Goal: Transaction & Acquisition: Register for event/course

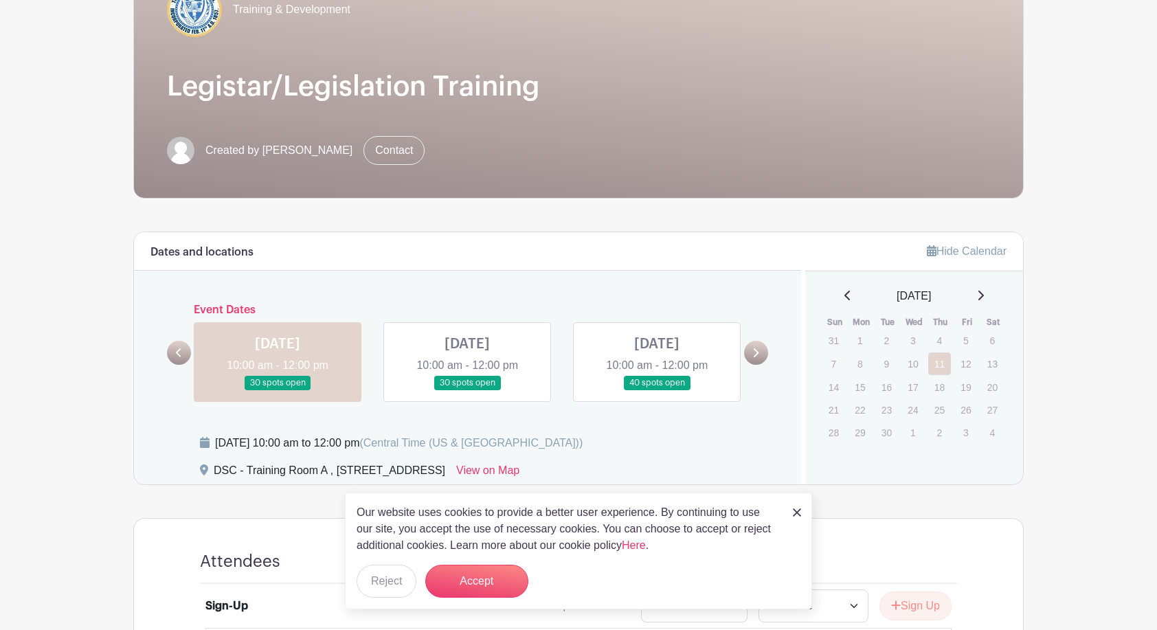
scroll to position [93, 0]
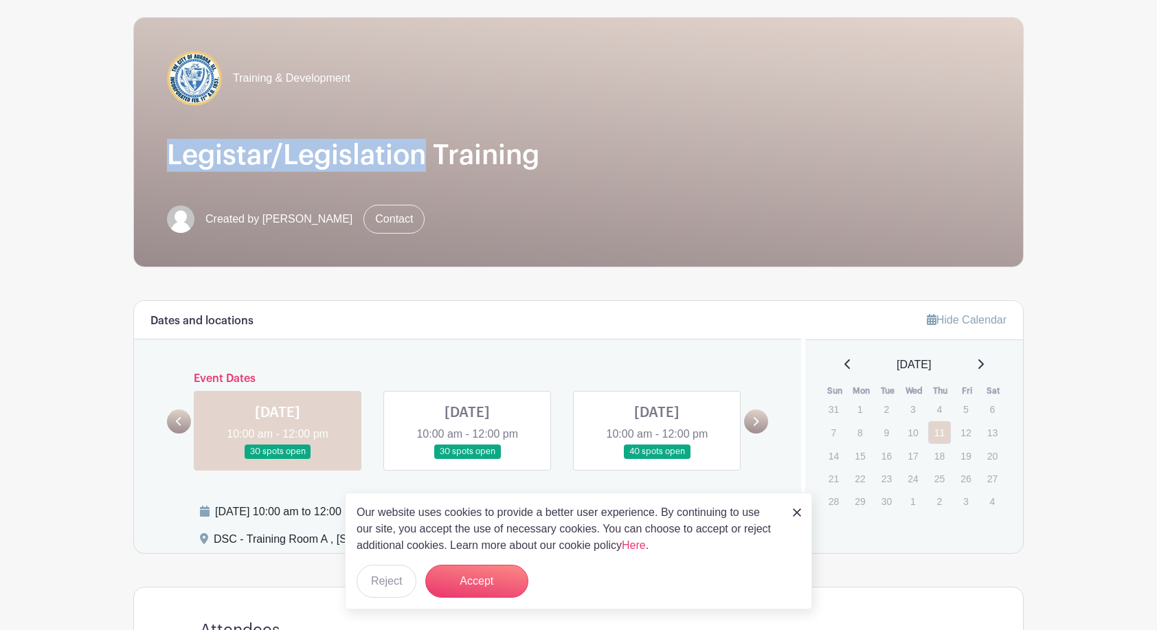
drag, startPoint x: 428, startPoint y: 153, endPoint x: 172, endPoint y: 154, distance: 255.6
click at [172, 154] on h1 "Legistar/Legislation Training" at bounding box center [578, 155] width 823 height 33
copy h1 "Legistar/Legislation"
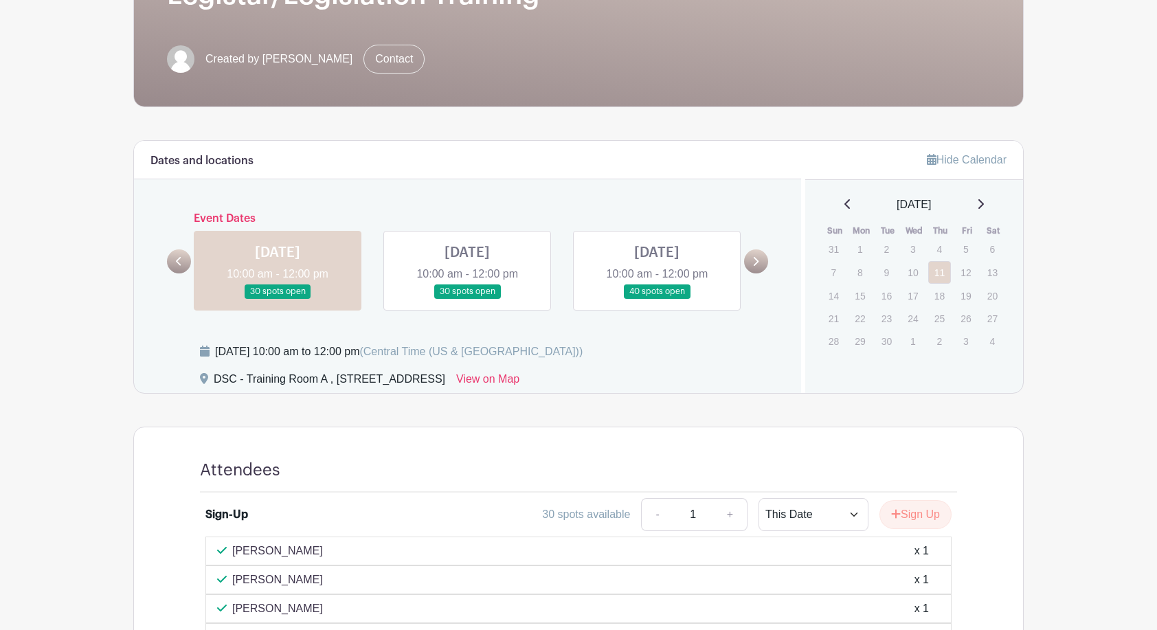
scroll to position [344, 0]
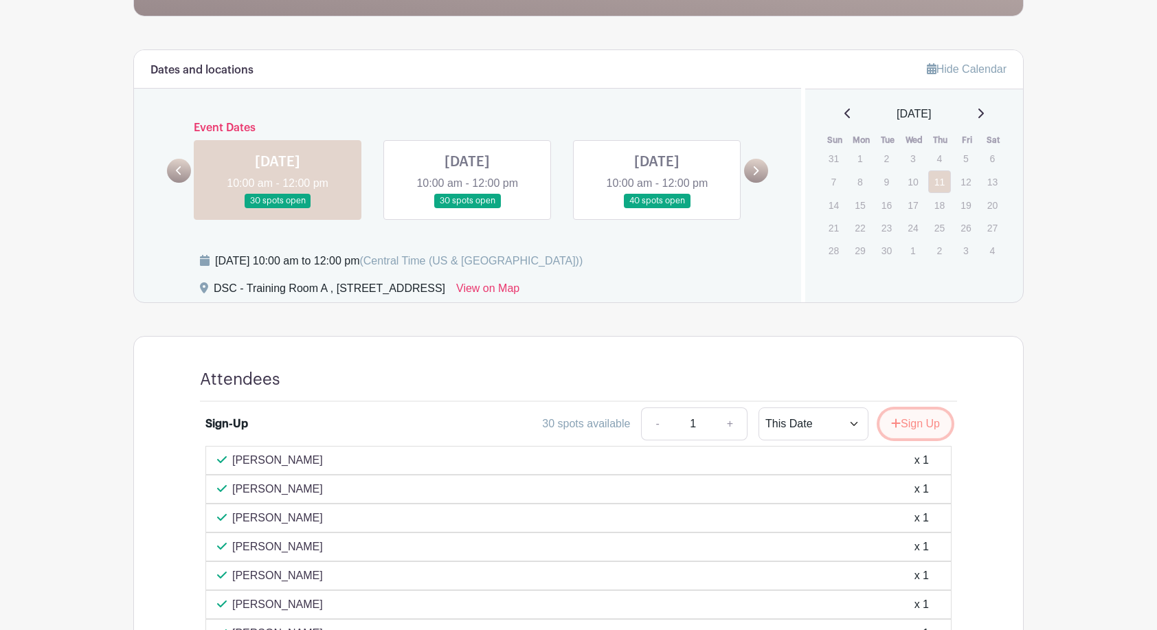
click at [909, 423] on button "Sign Up" at bounding box center [915, 423] width 72 height 29
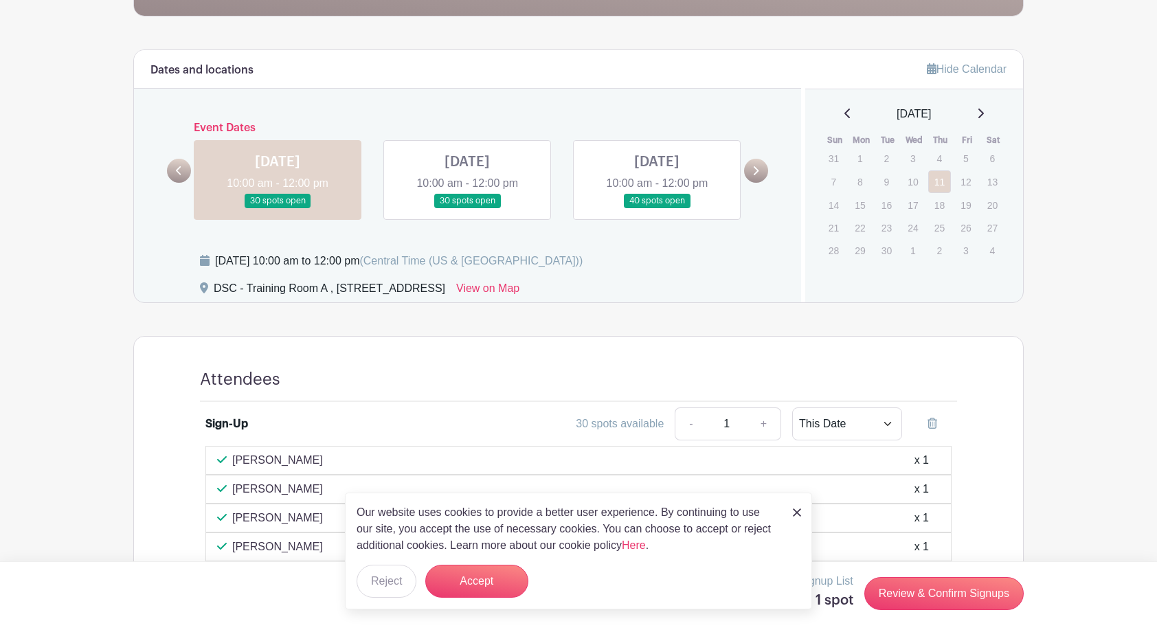
click at [796, 513] on img at bounding box center [797, 512] width 8 height 8
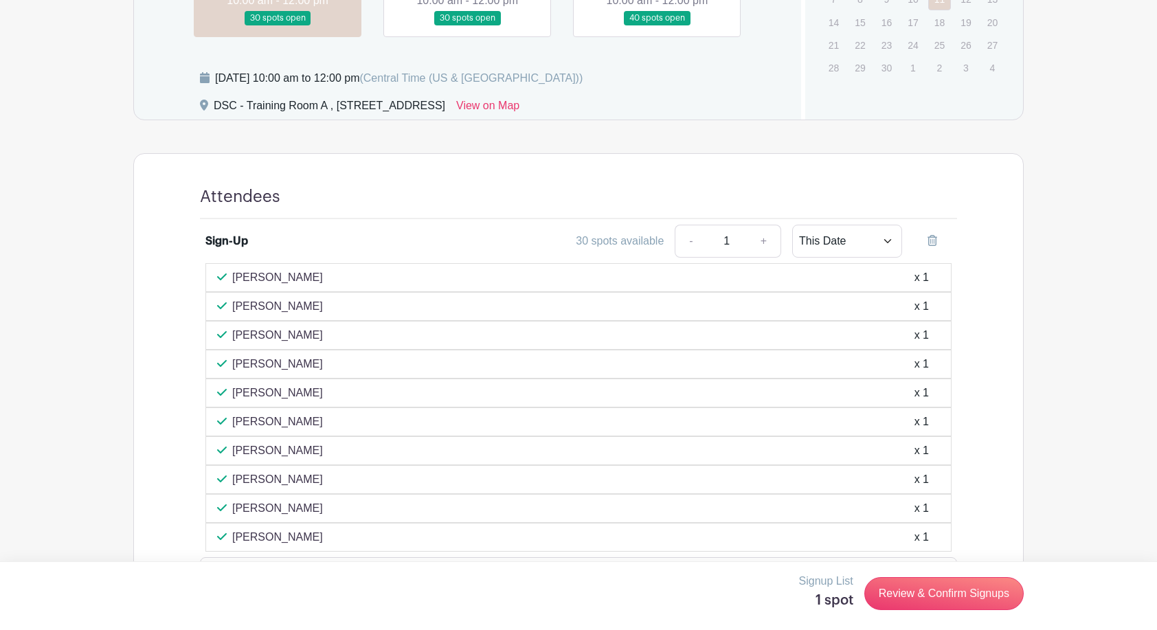
scroll to position [574, 0]
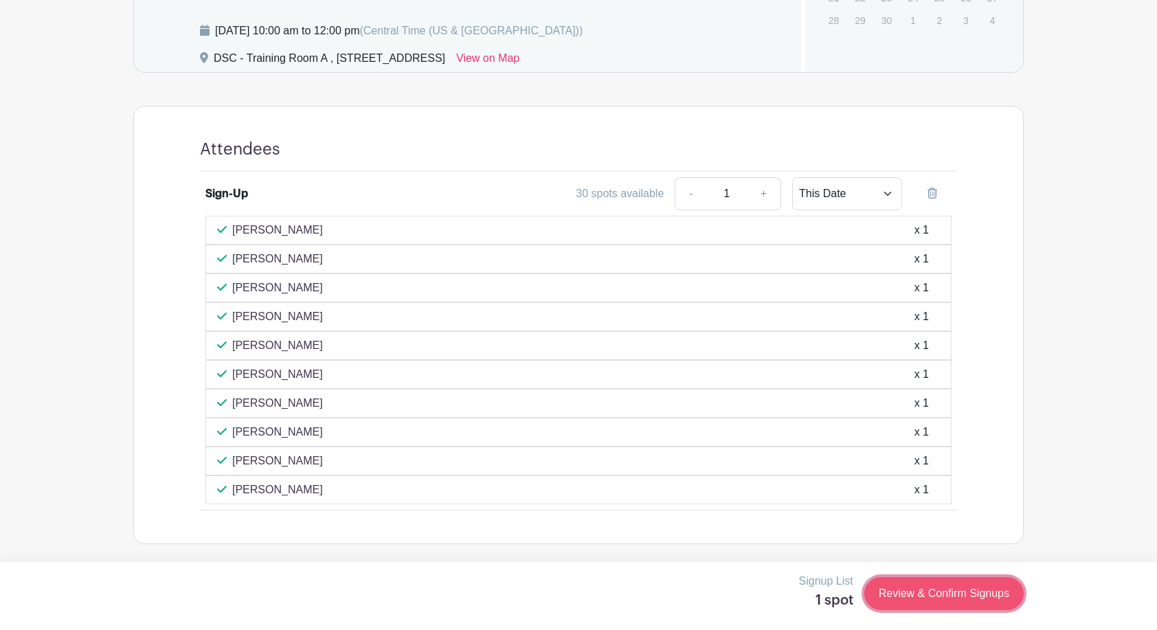
click at [945, 592] on link "Review & Confirm Signups" at bounding box center [943, 593] width 159 height 33
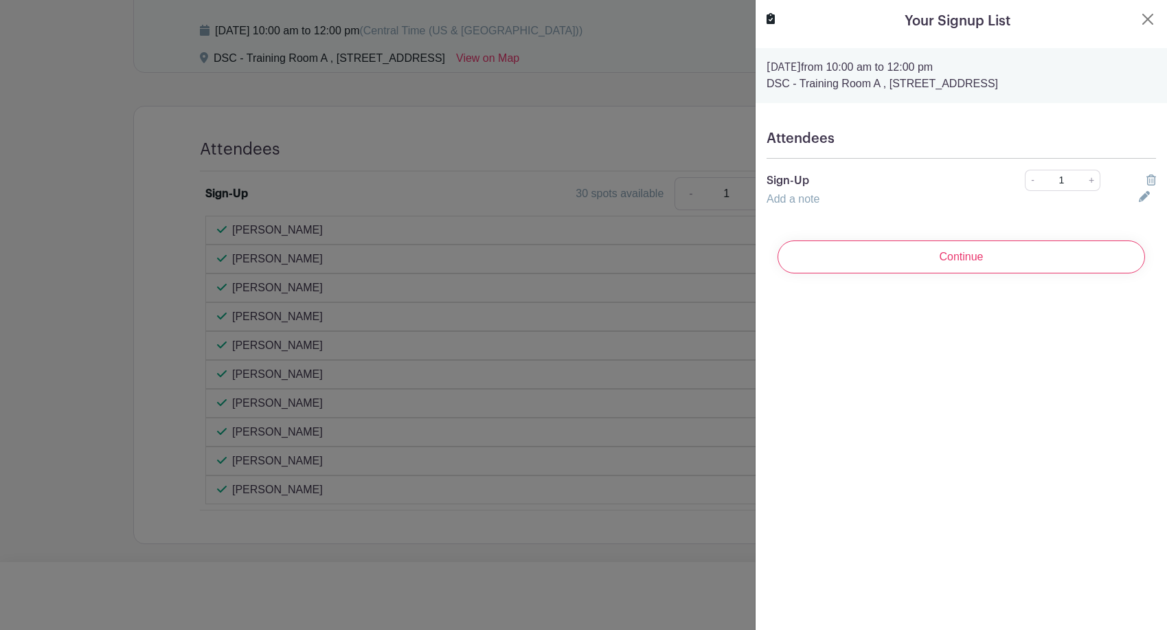
click at [862, 139] on h5 "Attendees" at bounding box center [962, 139] width 390 height 16
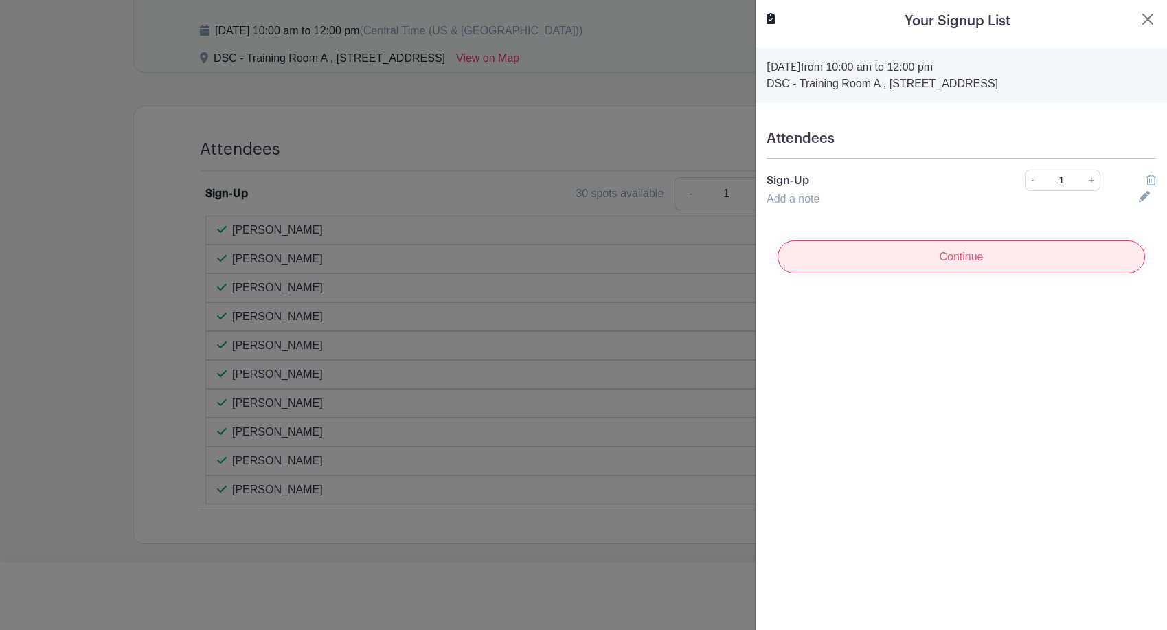
click at [919, 255] on input "Continue" at bounding box center [962, 256] width 368 height 33
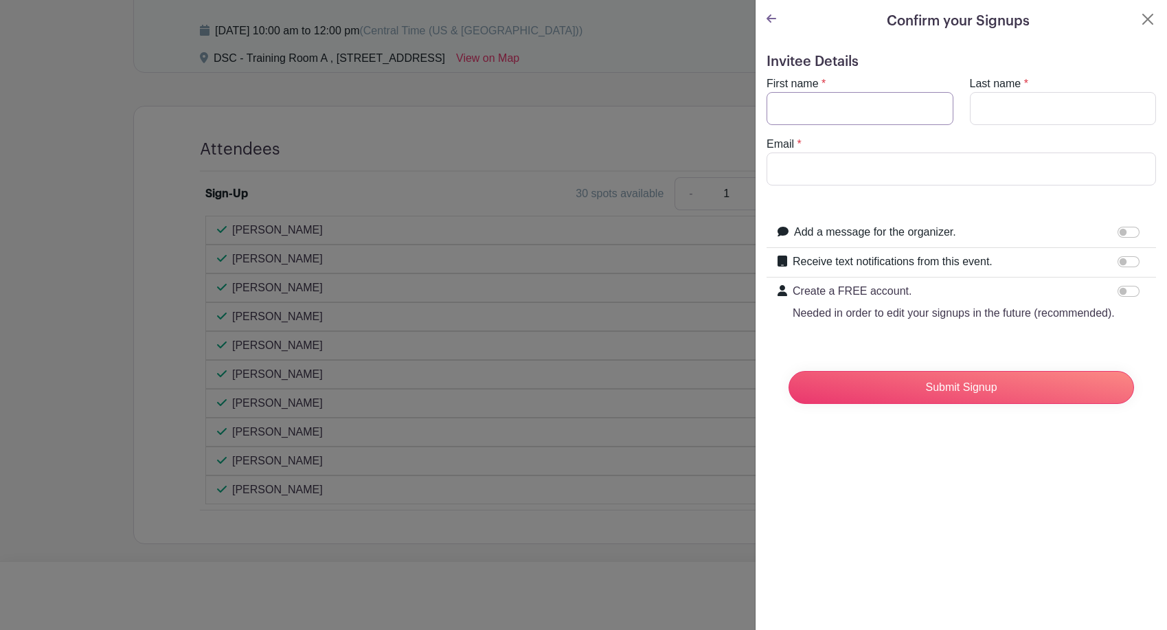
click at [857, 115] on input "First name" at bounding box center [860, 108] width 187 height 33
type input "a"
type input "[PERSON_NAME]"
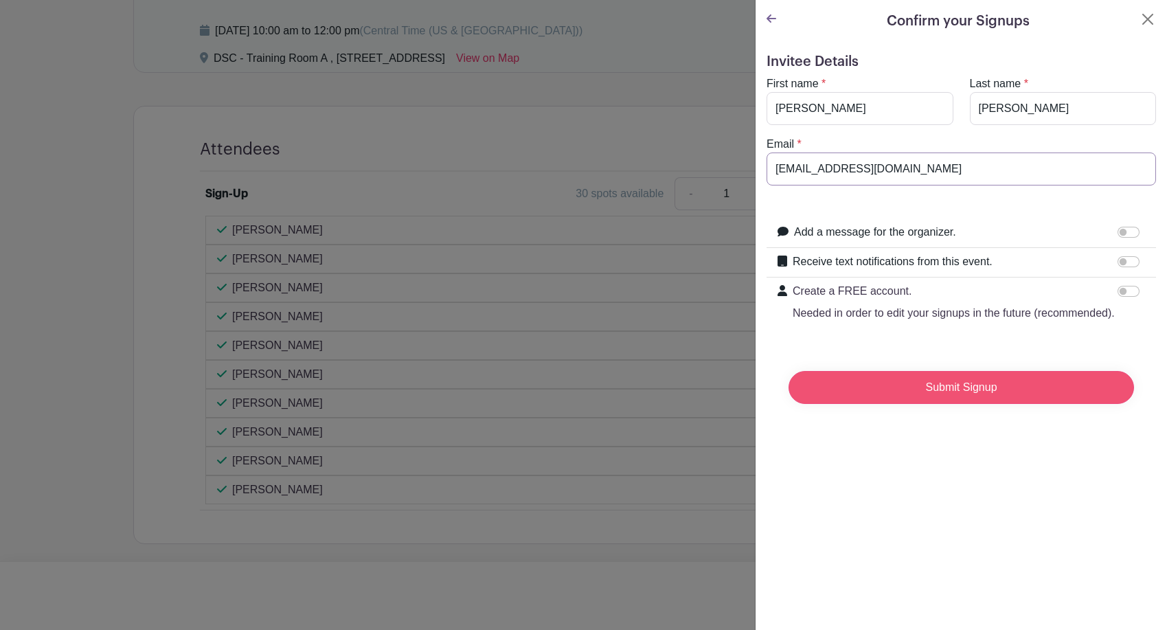
type input "[EMAIL_ADDRESS][DOMAIN_NAME]"
click at [1006, 403] on input "Submit Signup" at bounding box center [962, 387] width 346 height 33
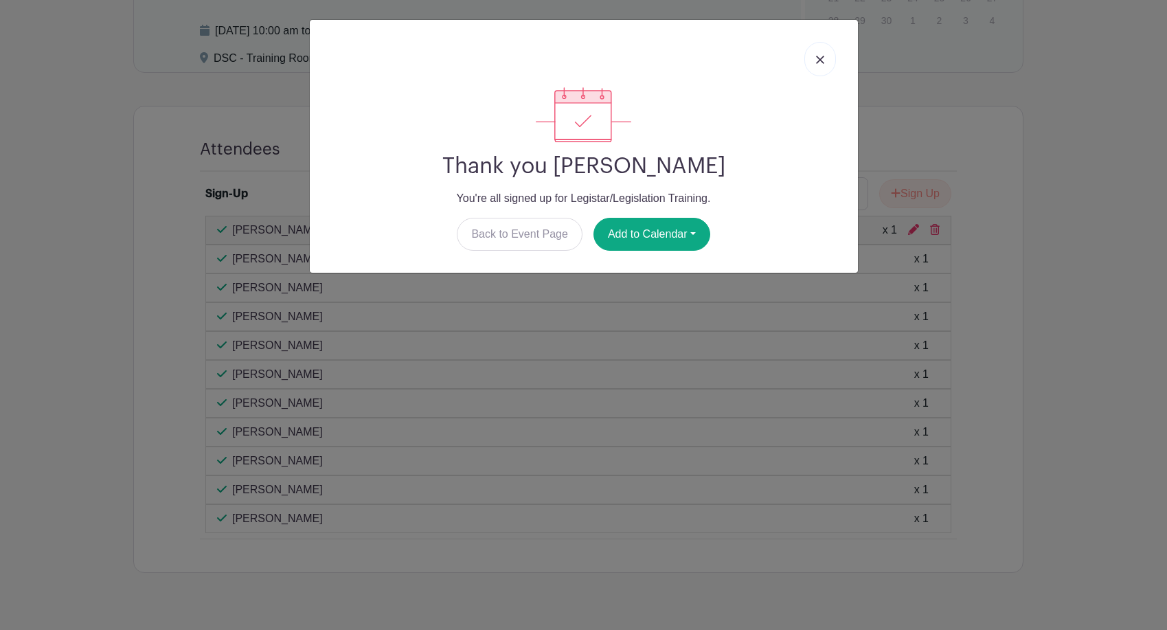
click at [824, 63] on link at bounding box center [821, 59] width 32 height 34
